Goal: Check status: Check status

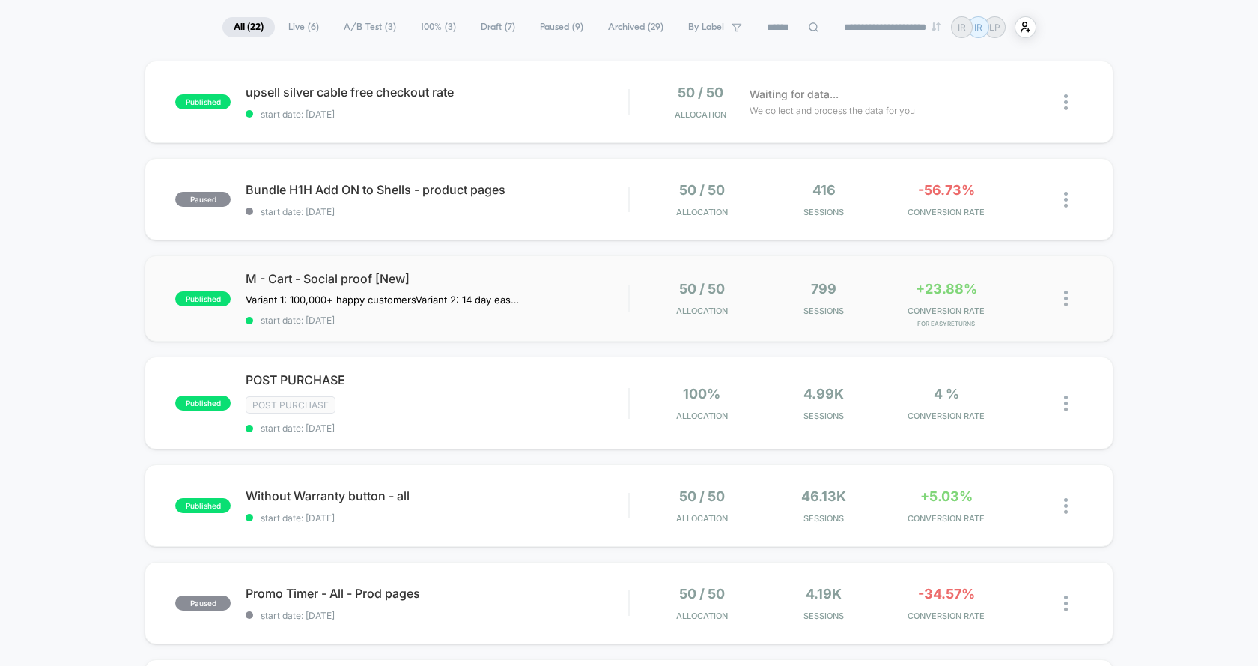
scroll to position [153, 0]
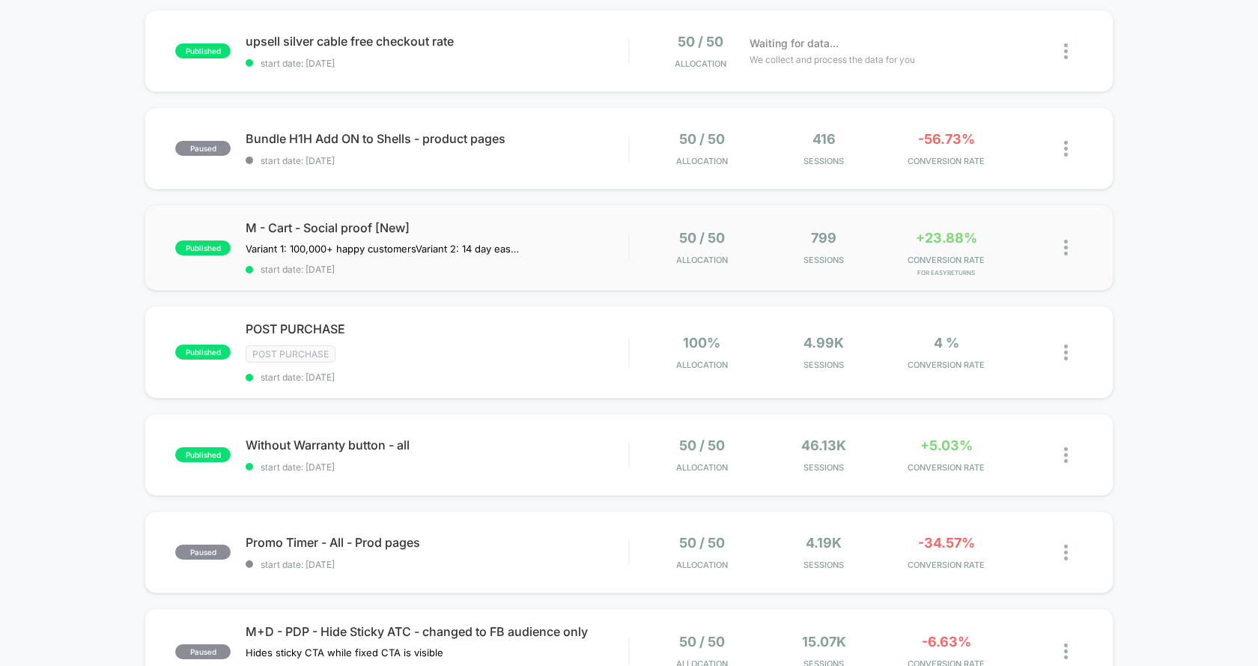
click at [805, 266] on div "published M - Cart - Social proof [New] Variant 1: 100,000+ happy customers Var…" at bounding box center [628, 247] width 969 height 86
click at [552, 269] on span "start date: [DATE]" at bounding box center [437, 269] width 383 height 11
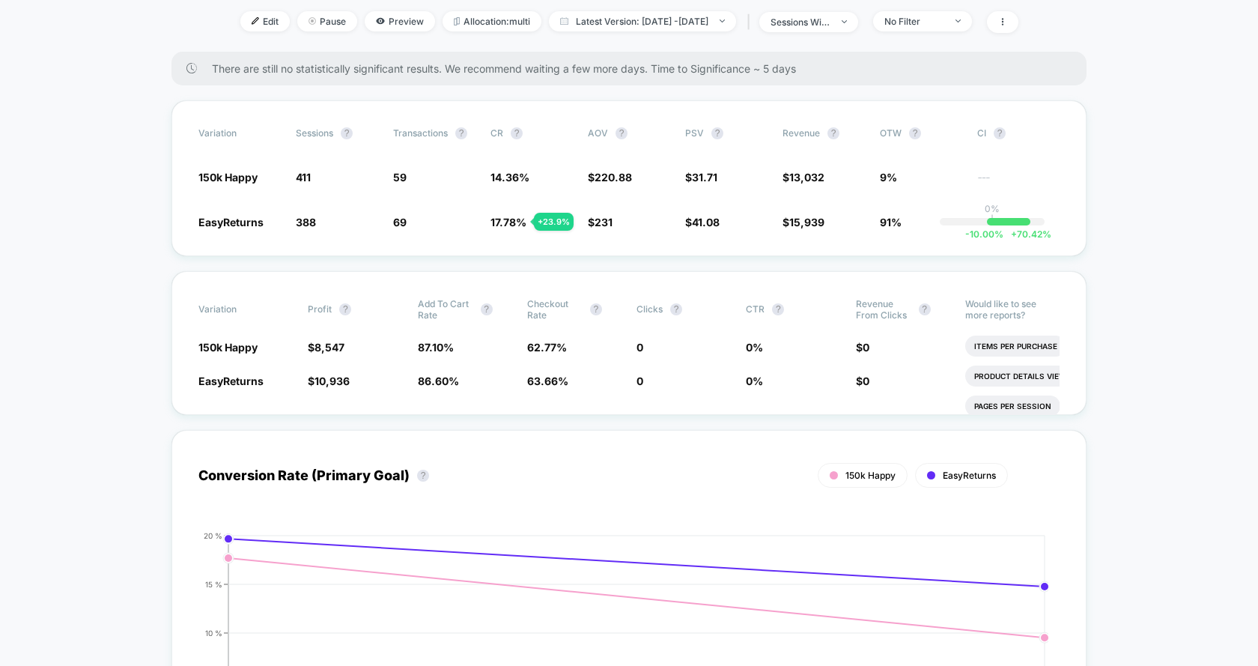
scroll to position [124, 0]
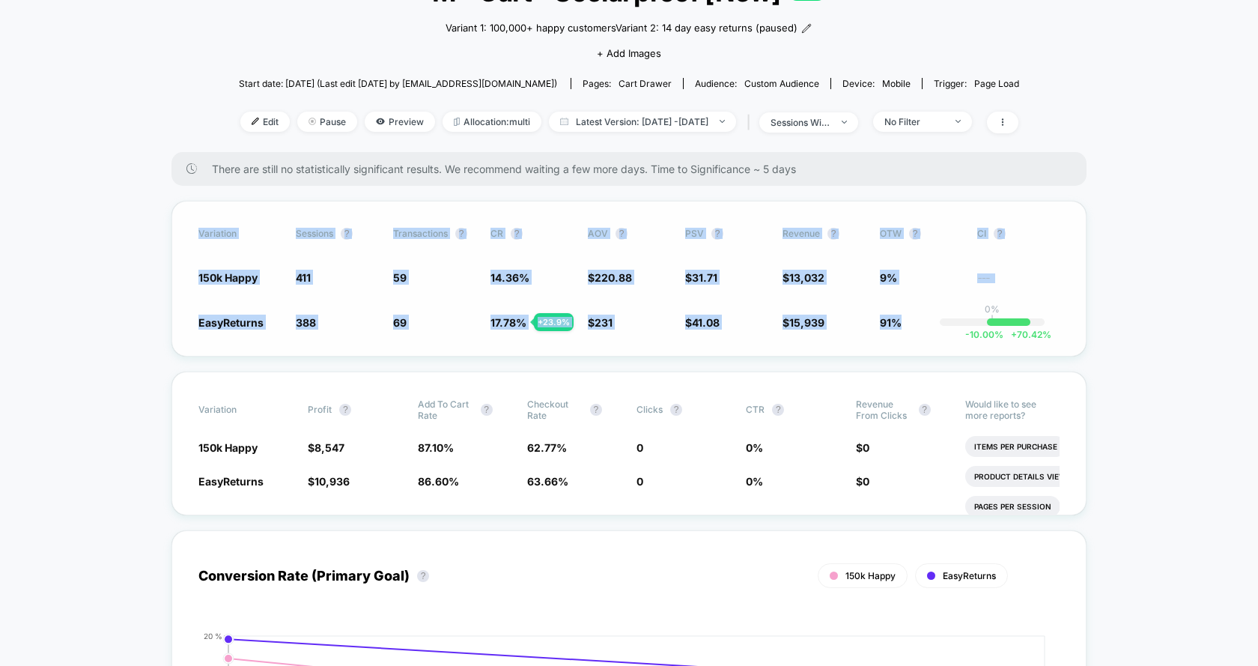
drag, startPoint x: 159, startPoint y: 217, endPoint x: 944, endPoint y: 351, distance: 795.9
click at [944, 351] on div "Variation Sessions ? Transactions ? CR ? AOV ? PSV ? Revenue ? OTW ? CI ? 150k …" at bounding box center [628, 279] width 915 height 156
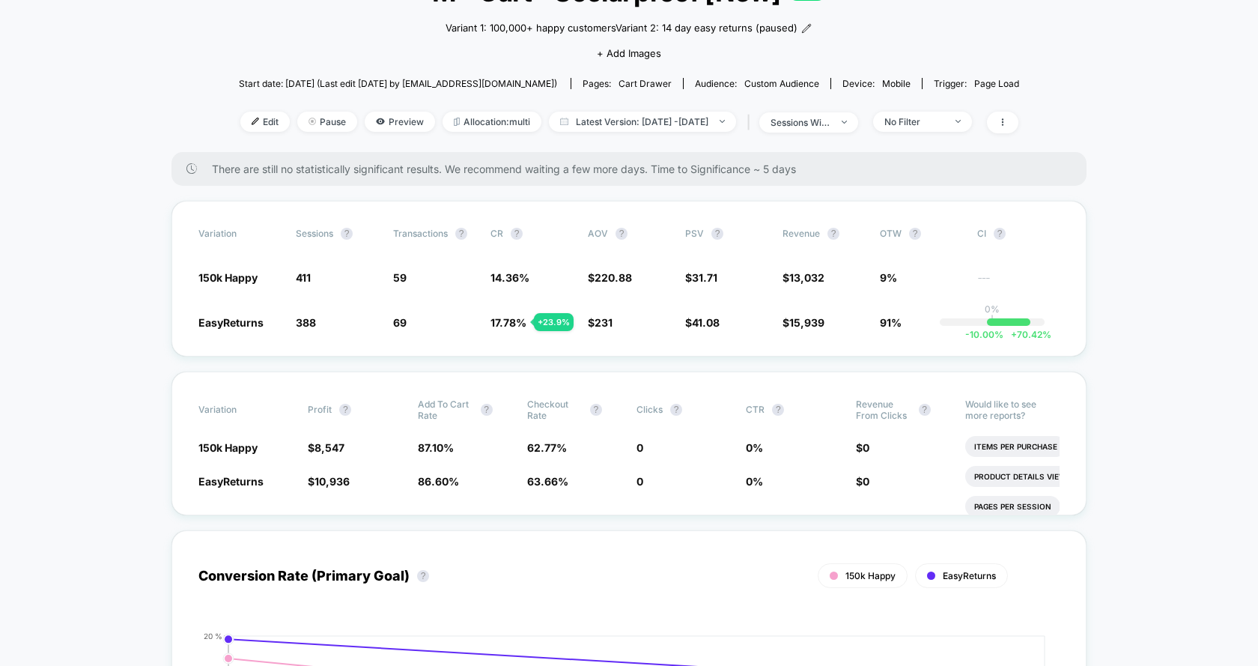
click at [403, 127] on div "Edit Pause Preview Allocation: multi Latest Version: [DATE] - [DATE] | sessions…" at bounding box center [629, 123] width 780 height 22
click at [380, 121] on span "Preview" at bounding box center [400, 122] width 70 height 20
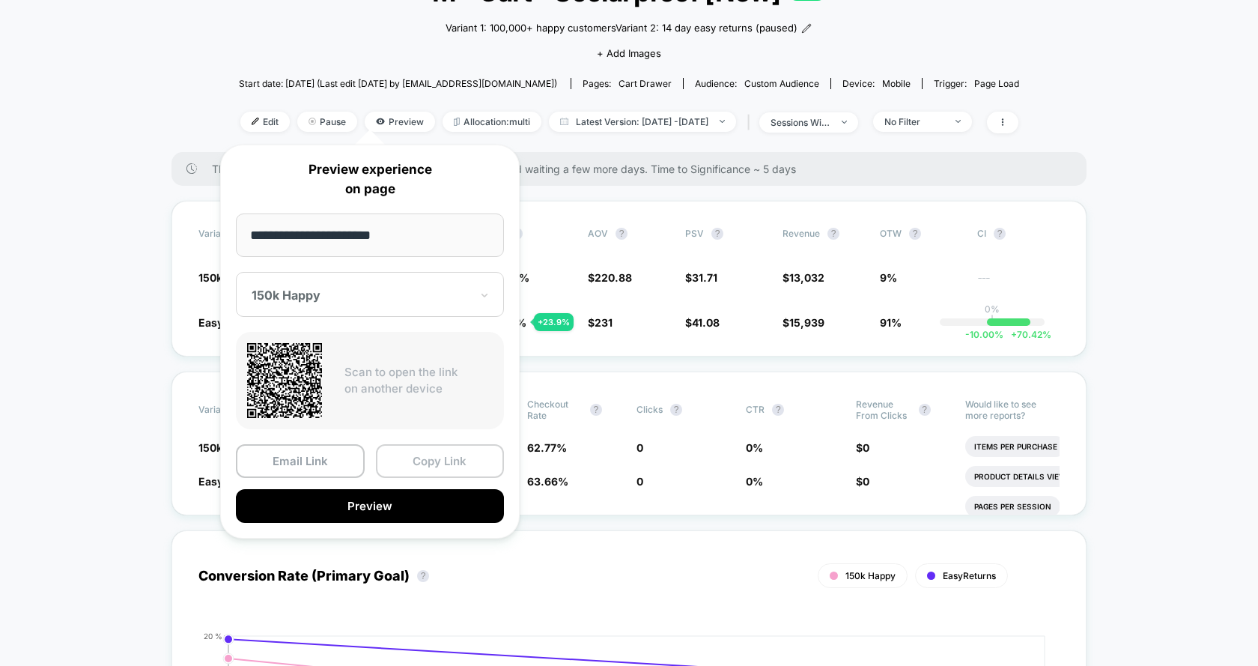
click at [417, 466] on button "Copy Link" at bounding box center [440, 461] width 129 height 34
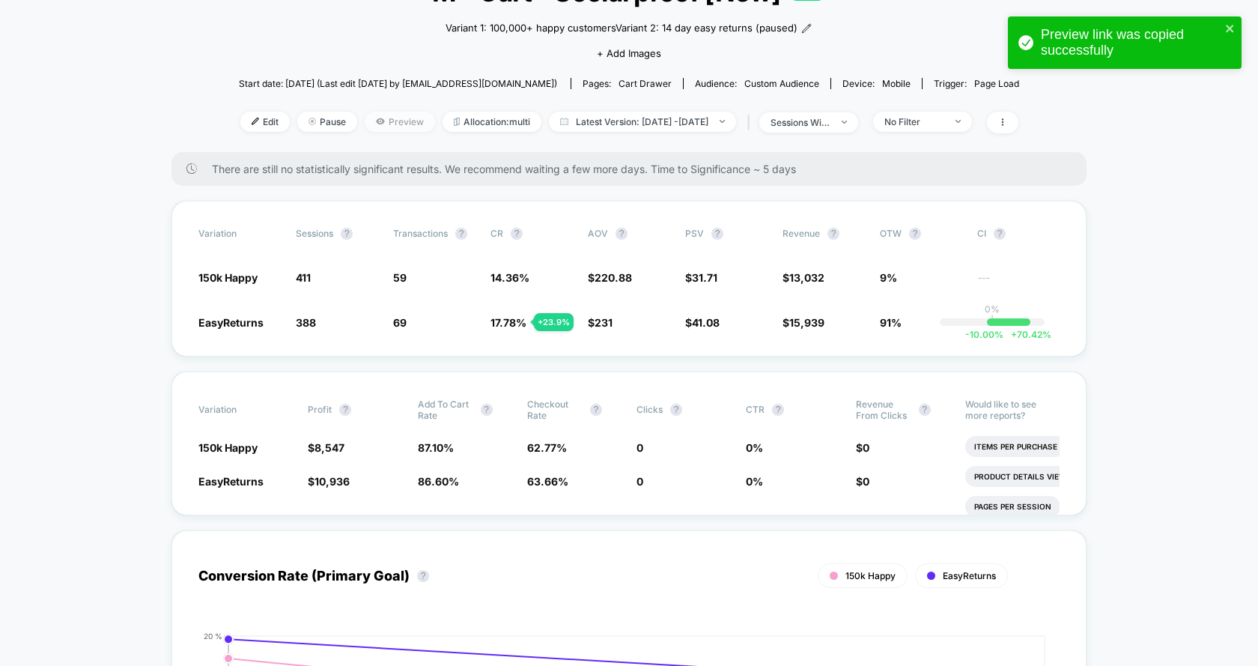
click at [365, 128] on span "Preview" at bounding box center [400, 122] width 70 height 20
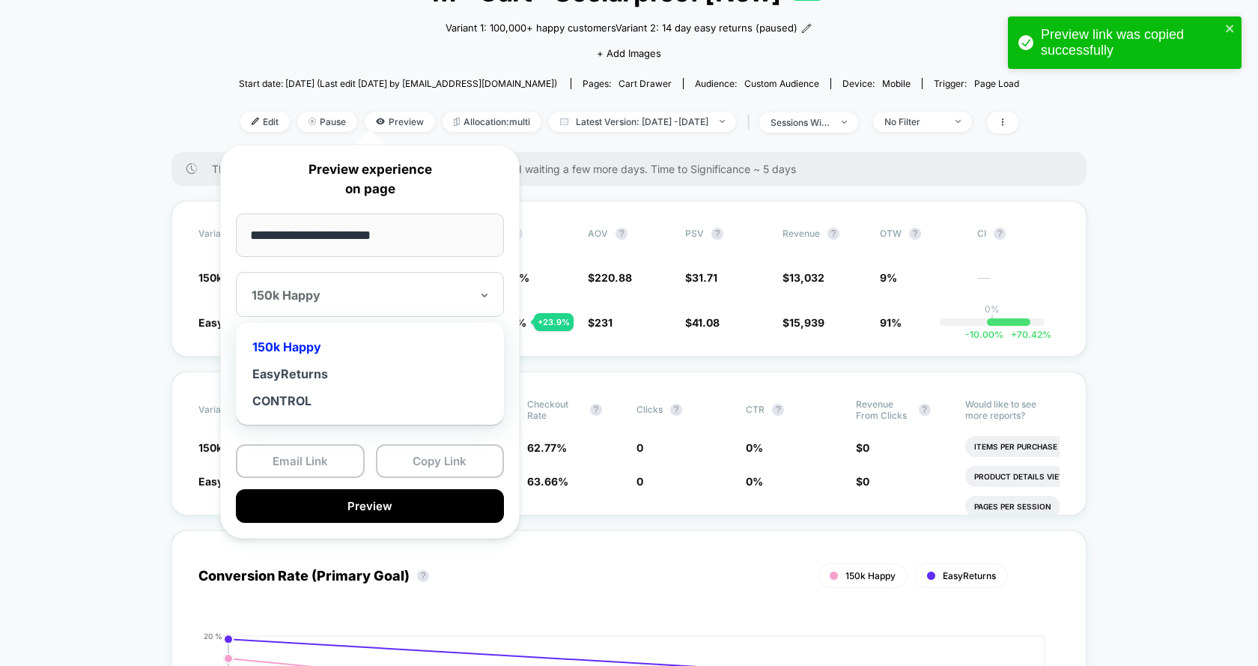
click at [397, 298] on div at bounding box center [361, 294] width 219 height 15
click at [377, 380] on div "EasyReturns" at bounding box center [369, 373] width 253 height 27
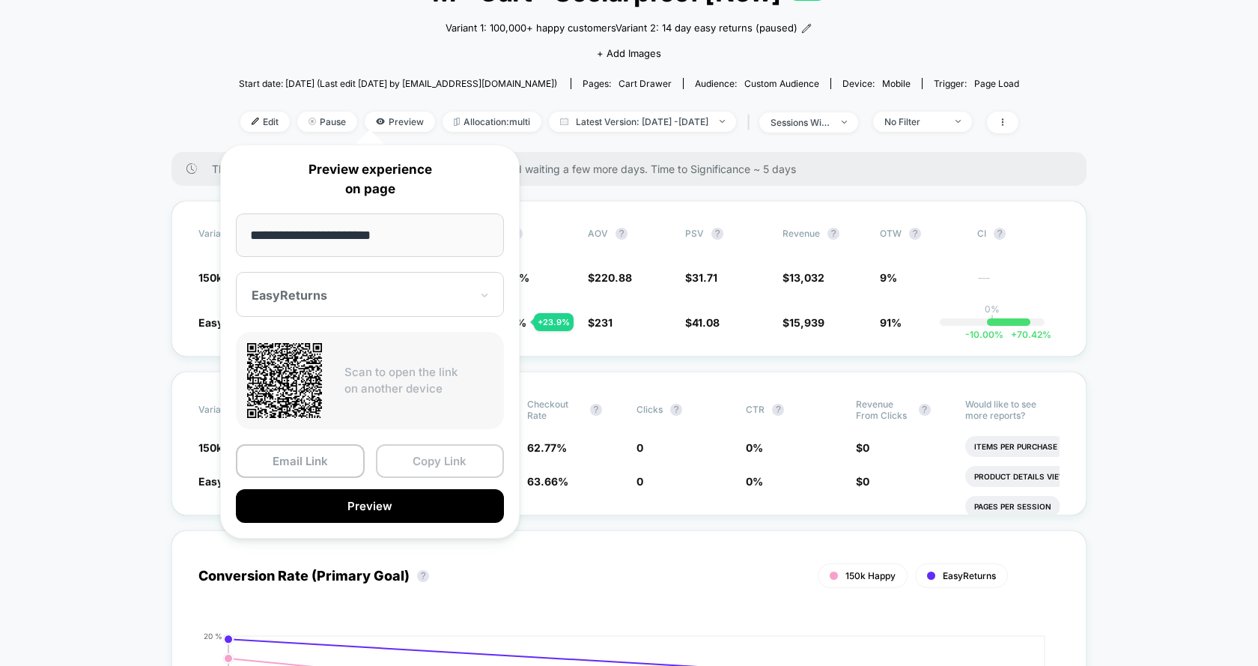
click at [431, 460] on button "Copy Link" at bounding box center [440, 461] width 129 height 34
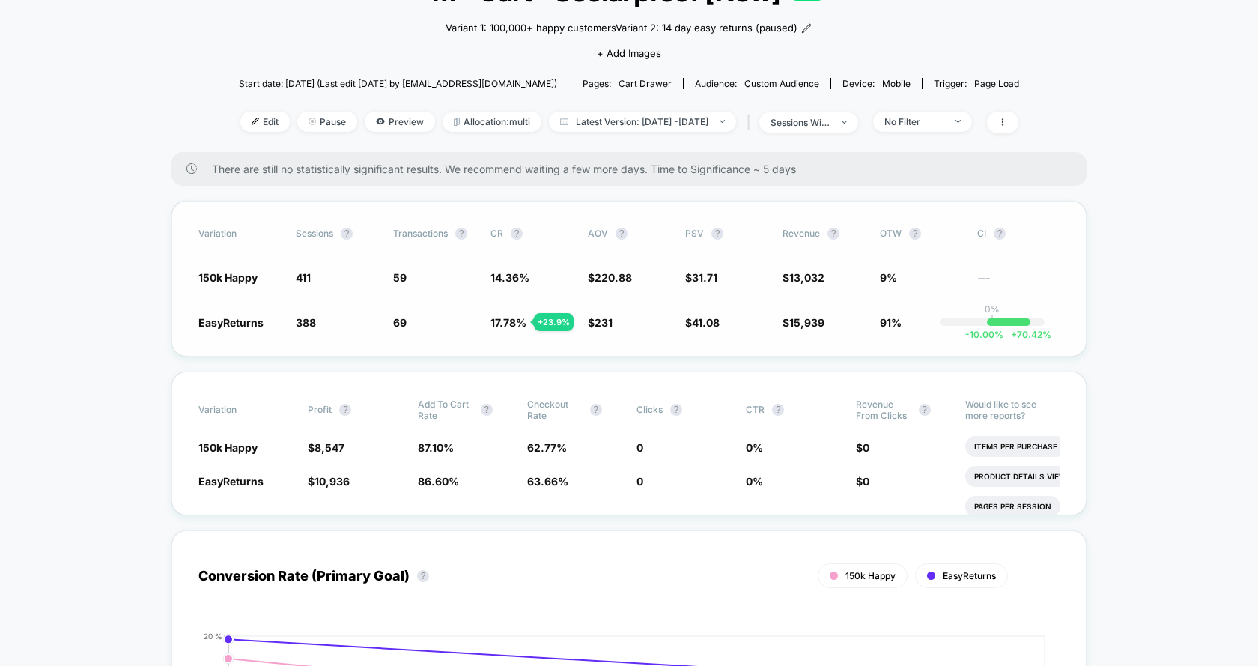
scroll to position [82, 0]
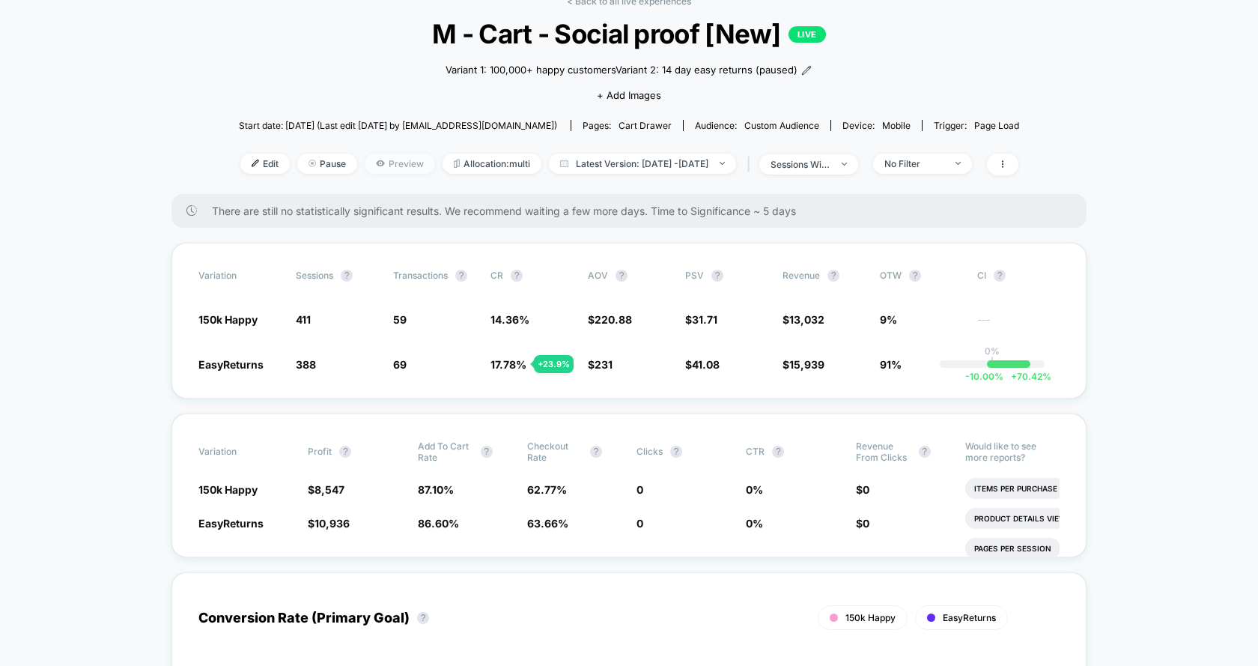
click at [381, 162] on span "Preview" at bounding box center [400, 163] width 70 height 20
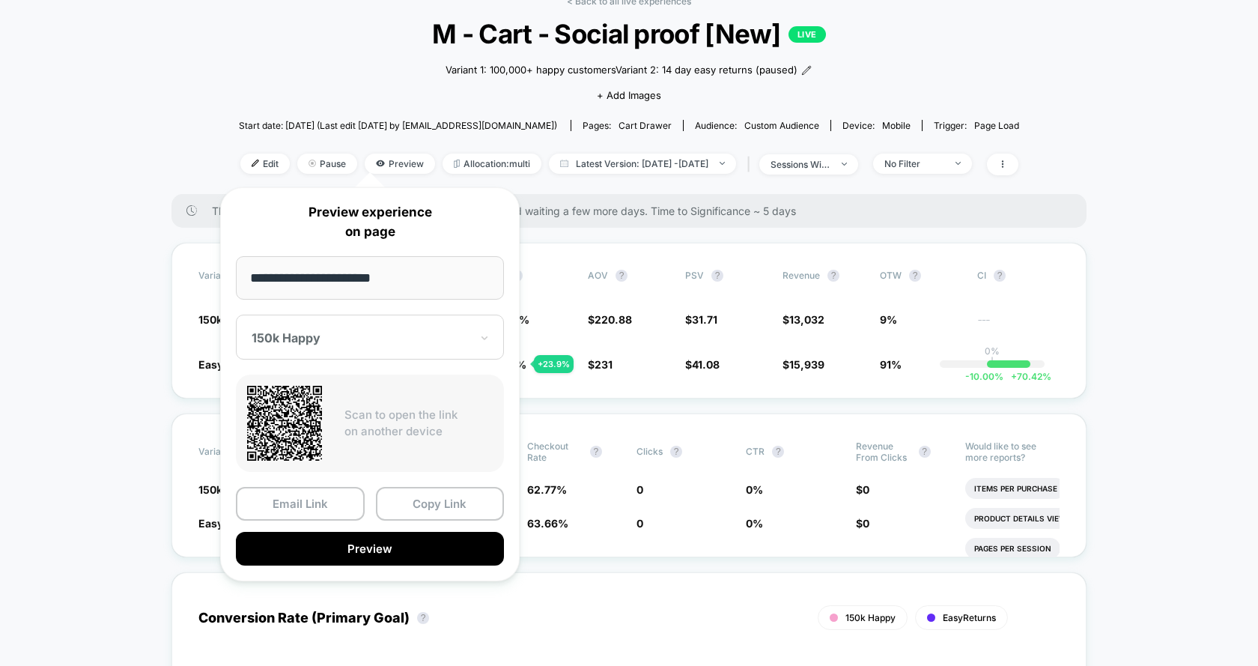
click at [345, 332] on div at bounding box center [361, 337] width 219 height 15
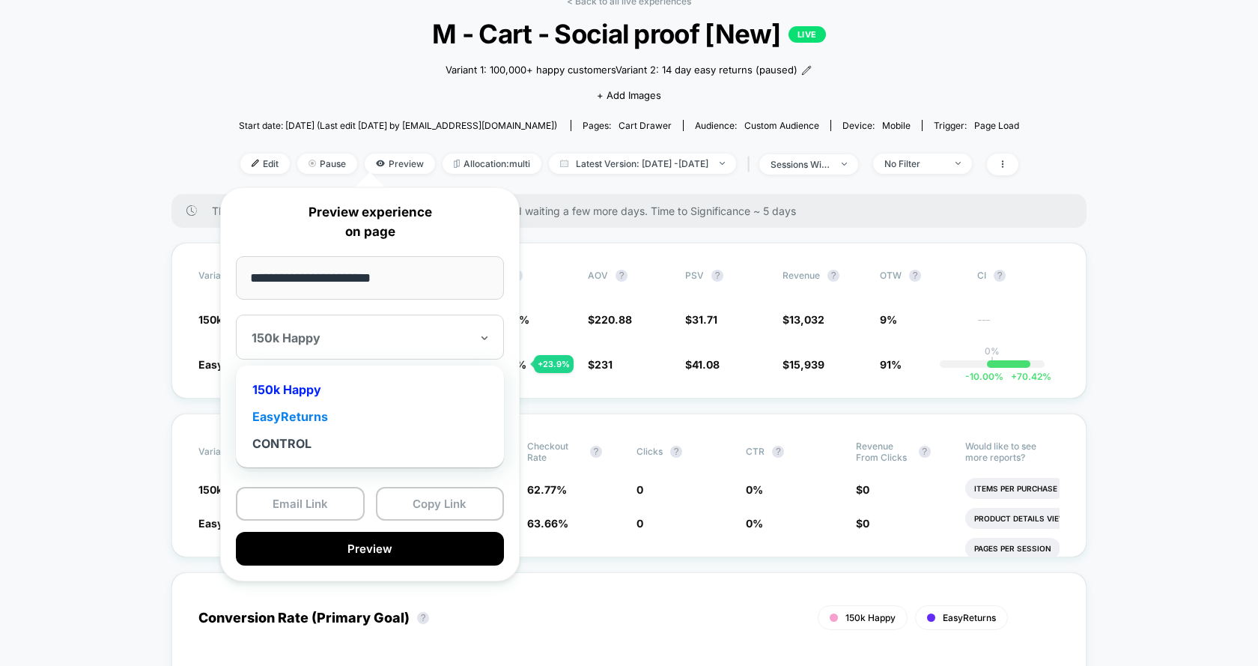
click at [332, 408] on div "EasyReturns" at bounding box center [369, 416] width 253 height 27
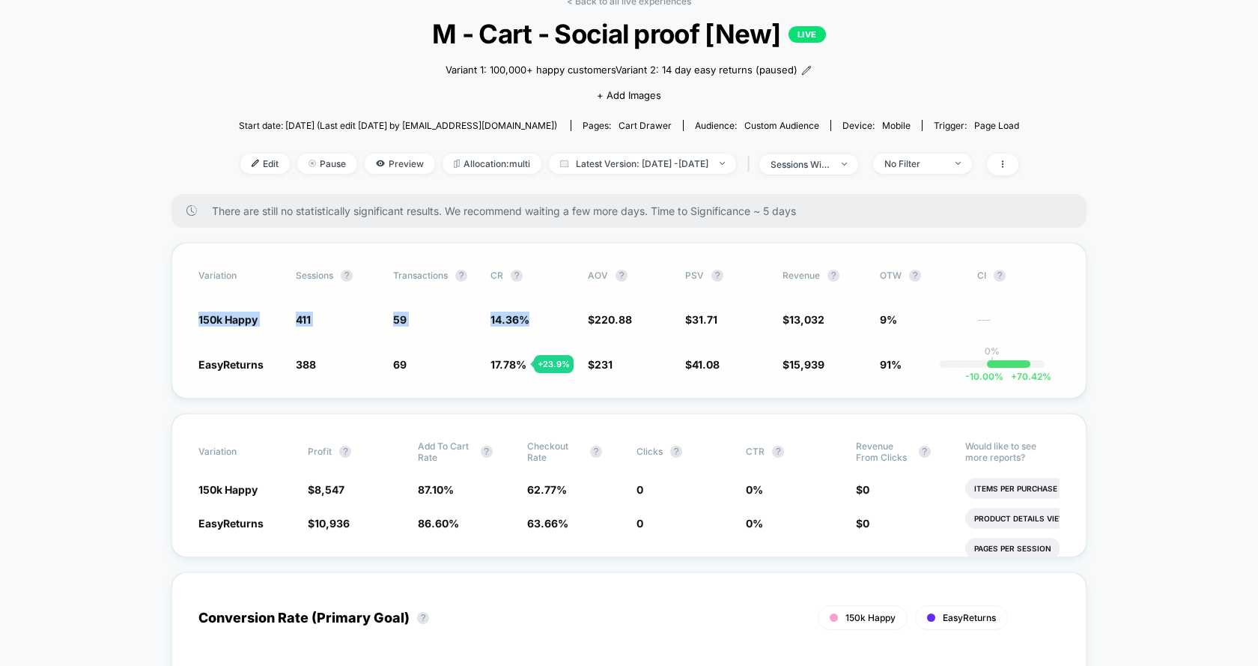
drag, startPoint x: 180, startPoint y: 296, endPoint x: 590, endPoint y: 322, distance: 410.3
click at [590, 322] on div "Variation Sessions ? Transactions ? CR ? AOV ? PSV ? Revenue ? OTW ? CI ? 150k …" at bounding box center [628, 321] width 915 height 156
click at [590, 322] on span "$ 220.88" at bounding box center [610, 319] width 44 height 13
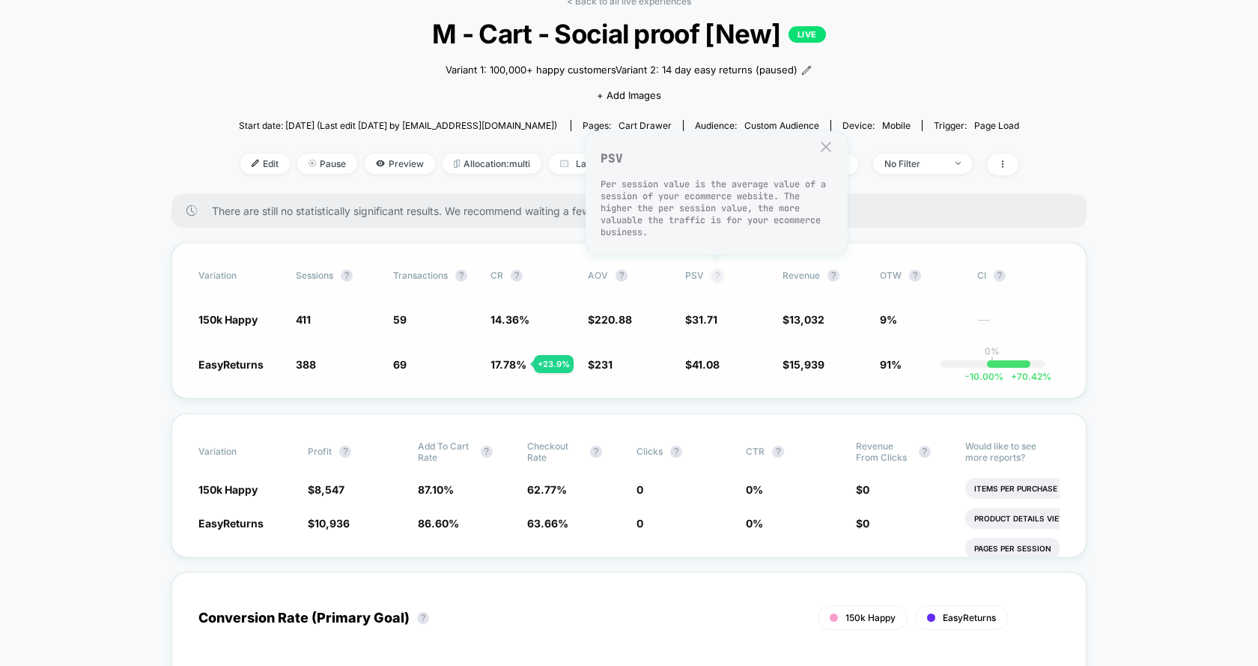
click at [716, 274] on button "?" at bounding box center [717, 275] width 12 height 12
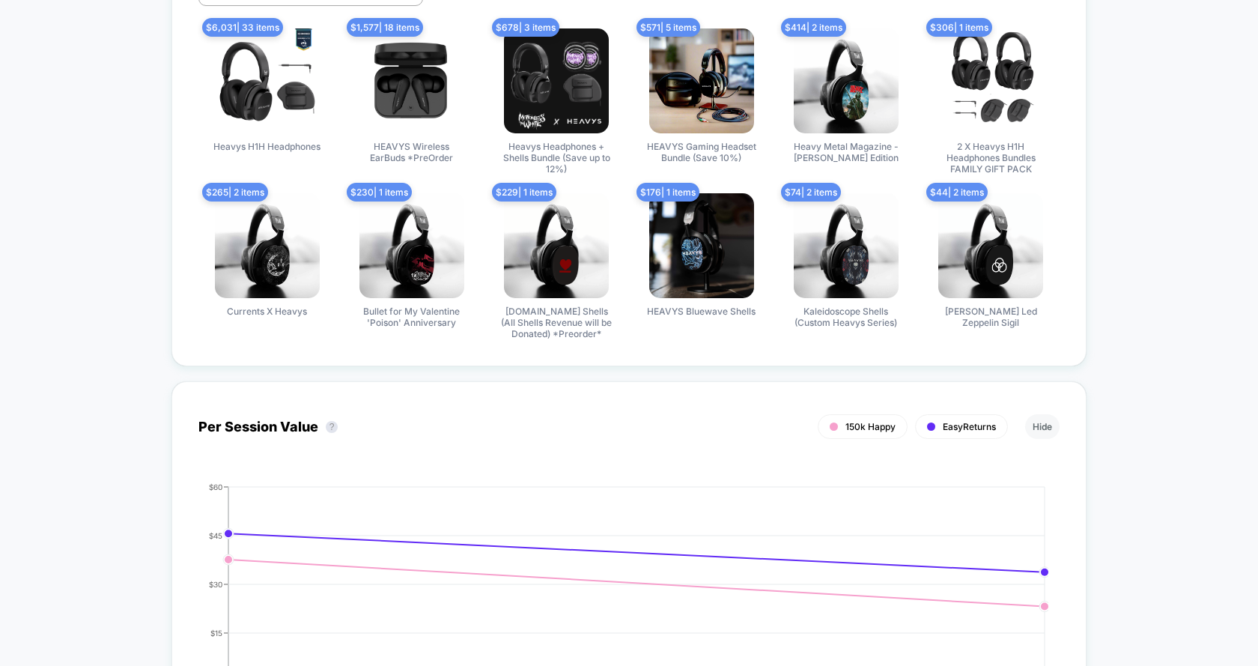
scroll to position [0, 0]
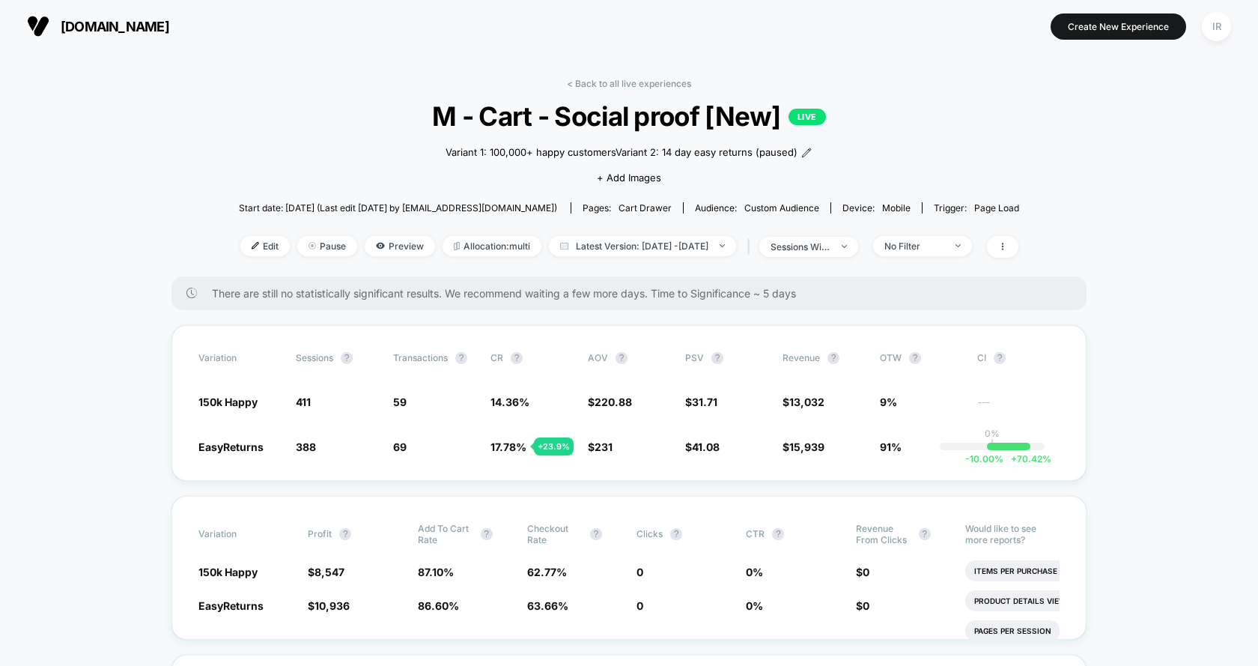
click at [614, 107] on span "M - Cart - Social proof [New] LIVE" at bounding box center [628, 115] width 701 height 31
click at [635, 87] on link "< Back to all live experiences" at bounding box center [629, 83] width 124 height 11
